Goal: Check status: Check status

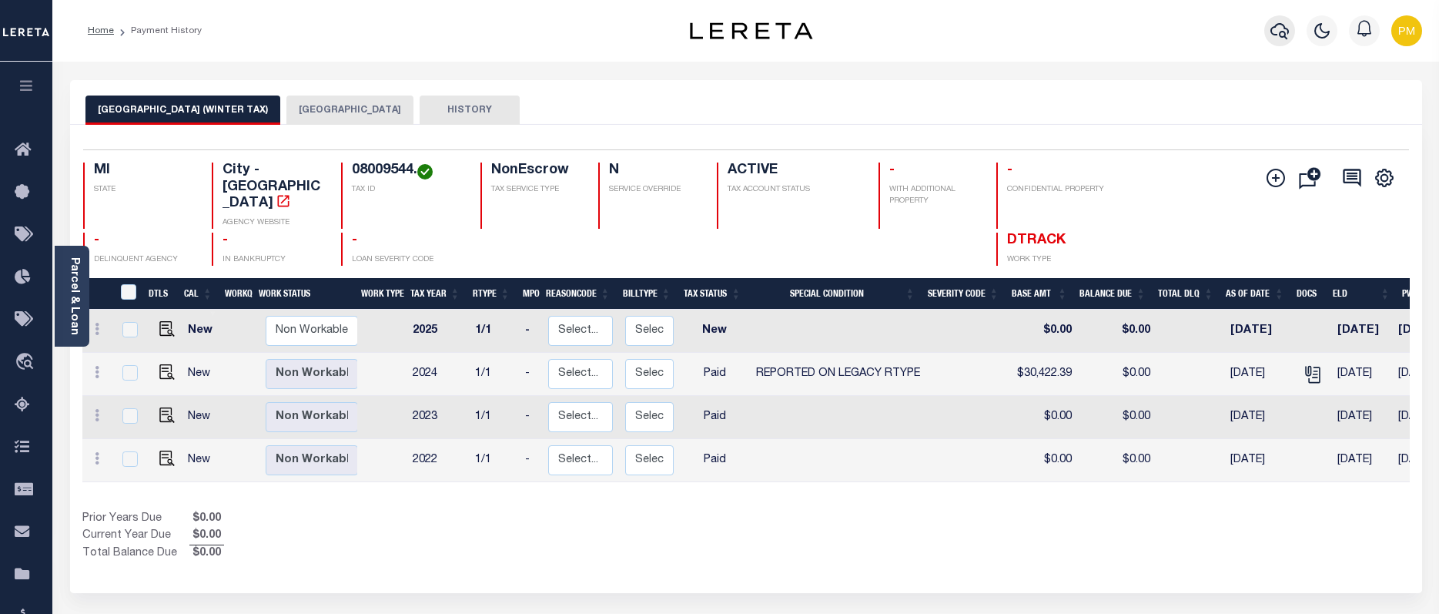
click at [1269, 31] on button "button" at bounding box center [1279, 30] width 31 height 31
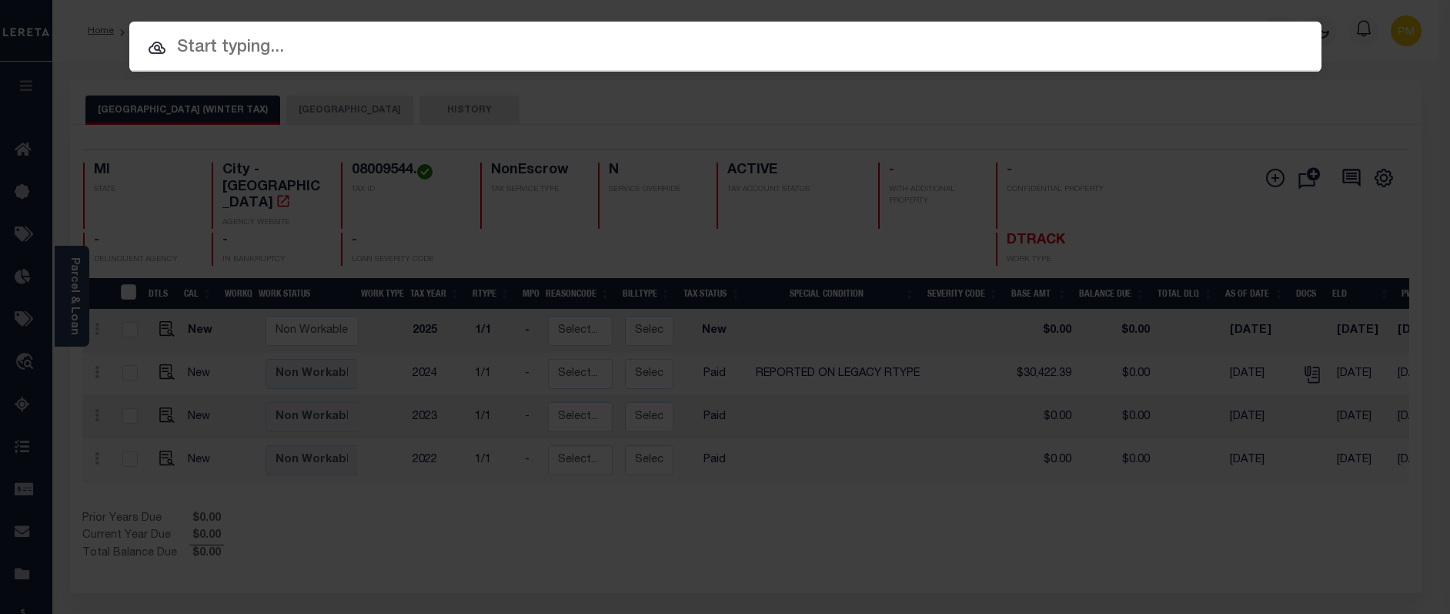
paste input "10020853"
type input "10020853"
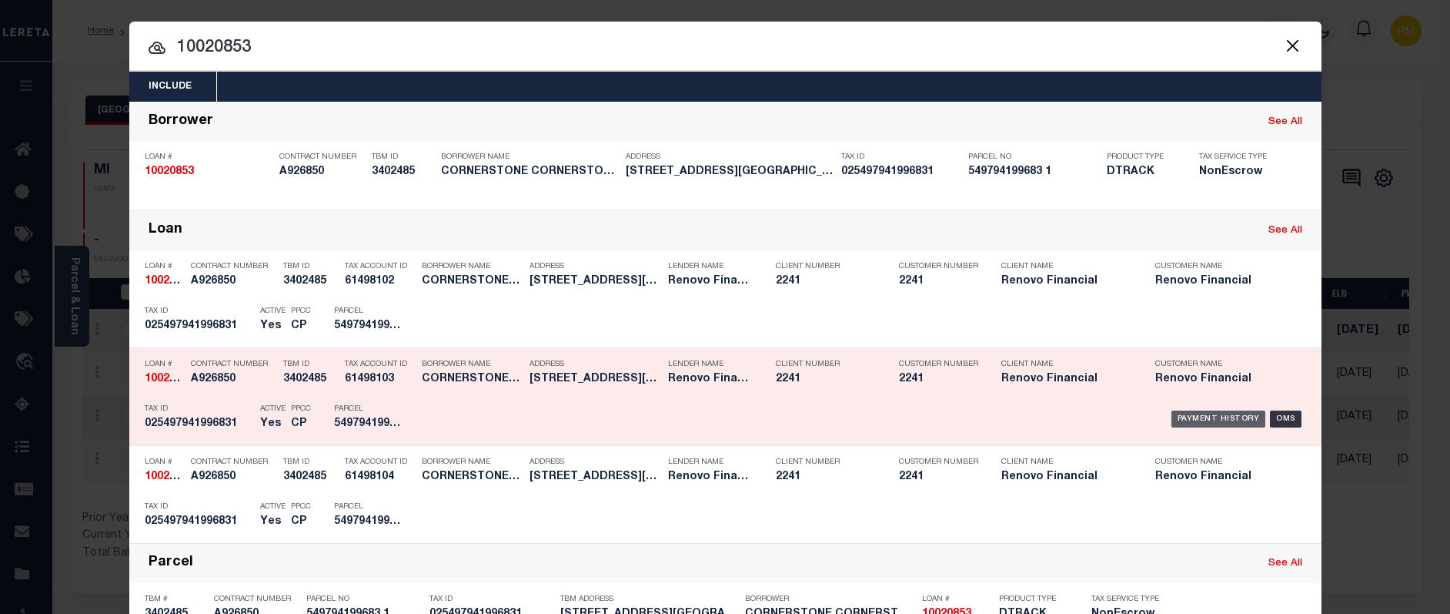
click at [1182, 417] on div "Payment History" at bounding box center [1219, 418] width 95 height 17
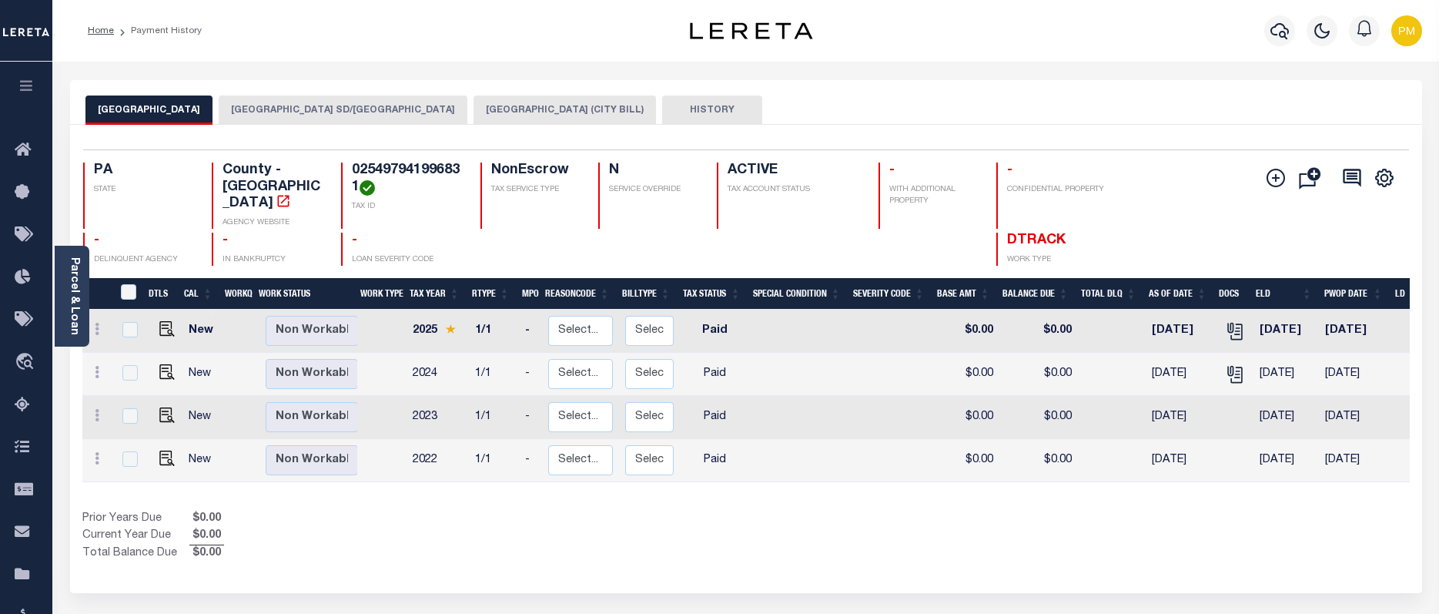
click at [511, 109] on button "ALLENTOWN CITY (CITY BILL)" at bounding box center [564, 109] width 182 height 29
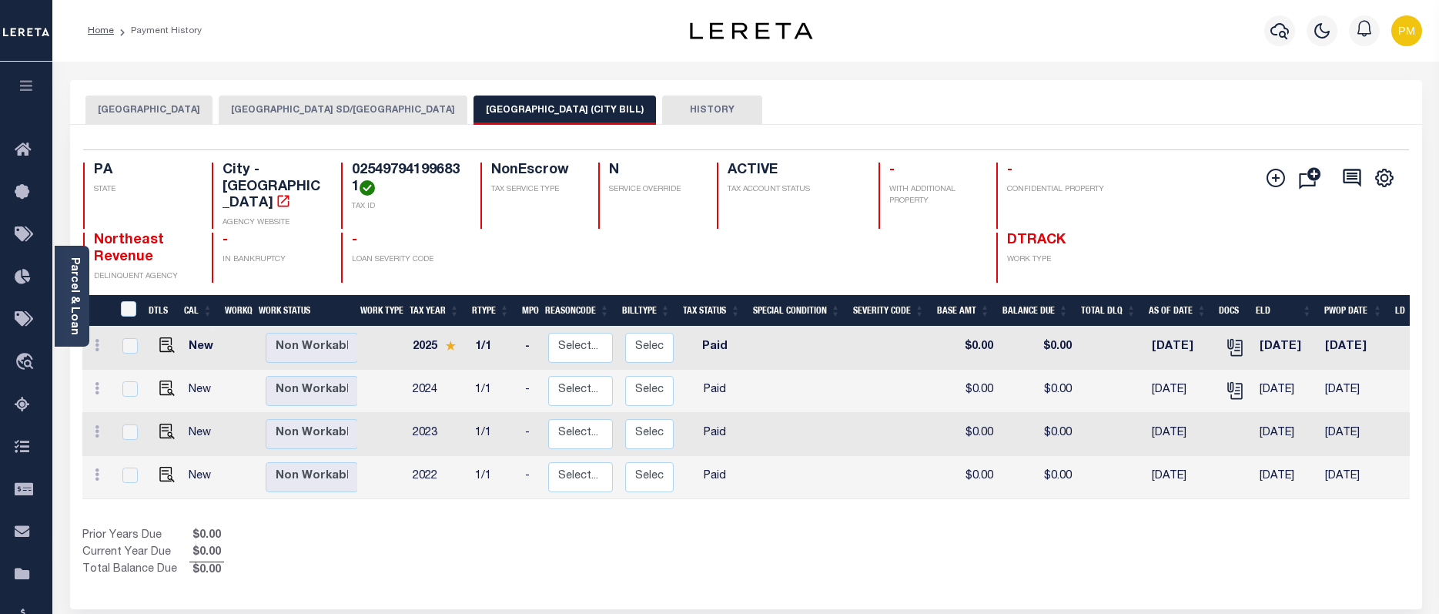
click at [286, 105] on button "ALLENTOWN CITY SD/ALLENTOWN CITY" at bounding box center [343, 109] width 249 height 29
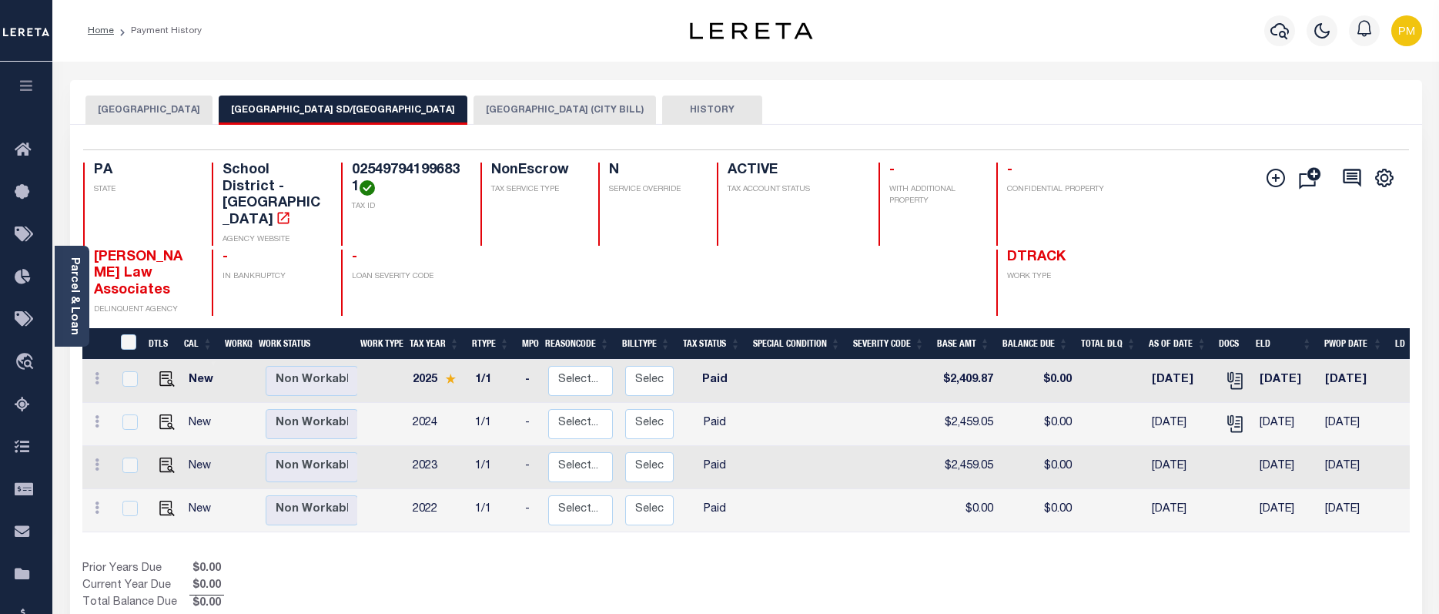
click at [128, 109] on button "LEHIGH COUNTY" at bounding box center [148, 109] width 127 height 29
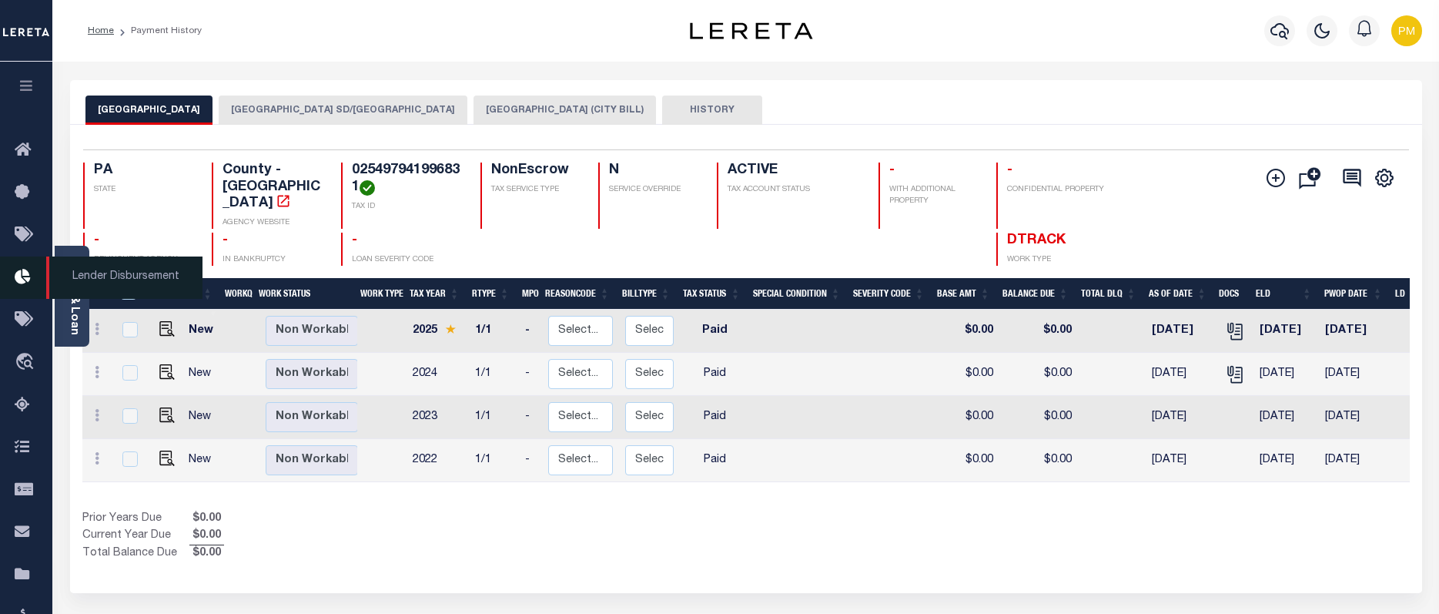
click at [66, 285] on span "Lender Disbursement" at bounding box center [124, 277] width 156 height 42
click at [73, 313] on link "Parcel & Loan" at bounding box center [74, 296] width 11 height 78
